Goal: Navigation & Orientation: Find specific page/section

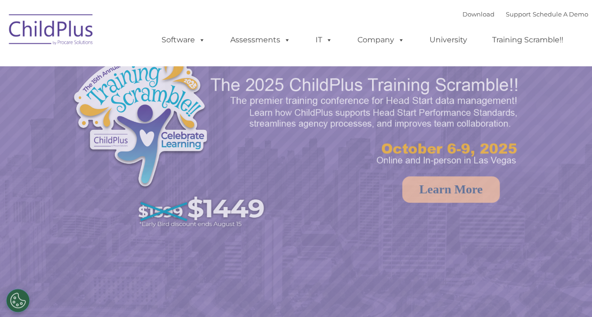
select select "MEDIUM"
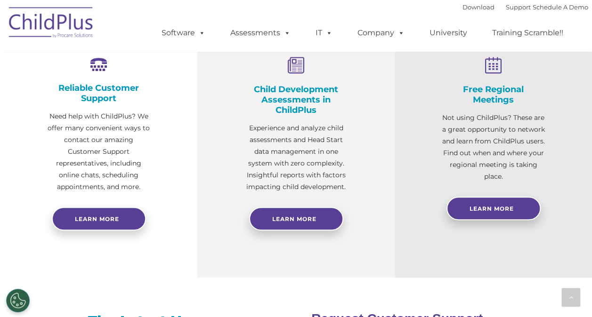
scroll to position [363, 0]
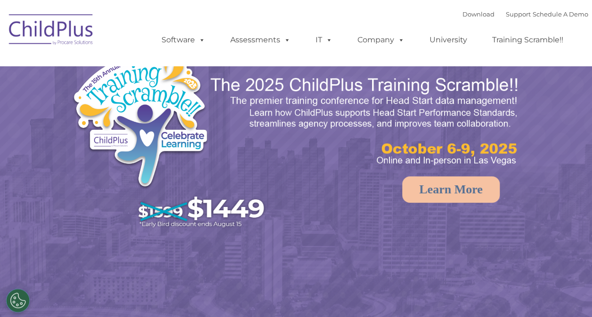
select select "MEDIUM"
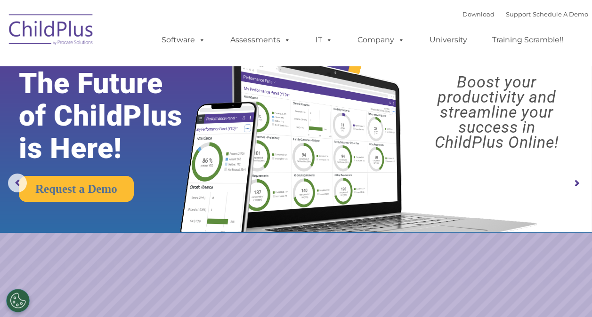
click at [228, 14] on div "Download Support | Schedule A Demo  MENU MENU Software ChildPlus: The original…" at bounding box center [365, 33] width 445 height 52
click at [188, 40] on link "Software" at bounding box center [183, 40] width 63 height 19
click at [245, 41] on link "Assessments" at bounding box center [260, 40] width 79 height 19
